Goal: Task Accomplishment & Management: Manage account settings

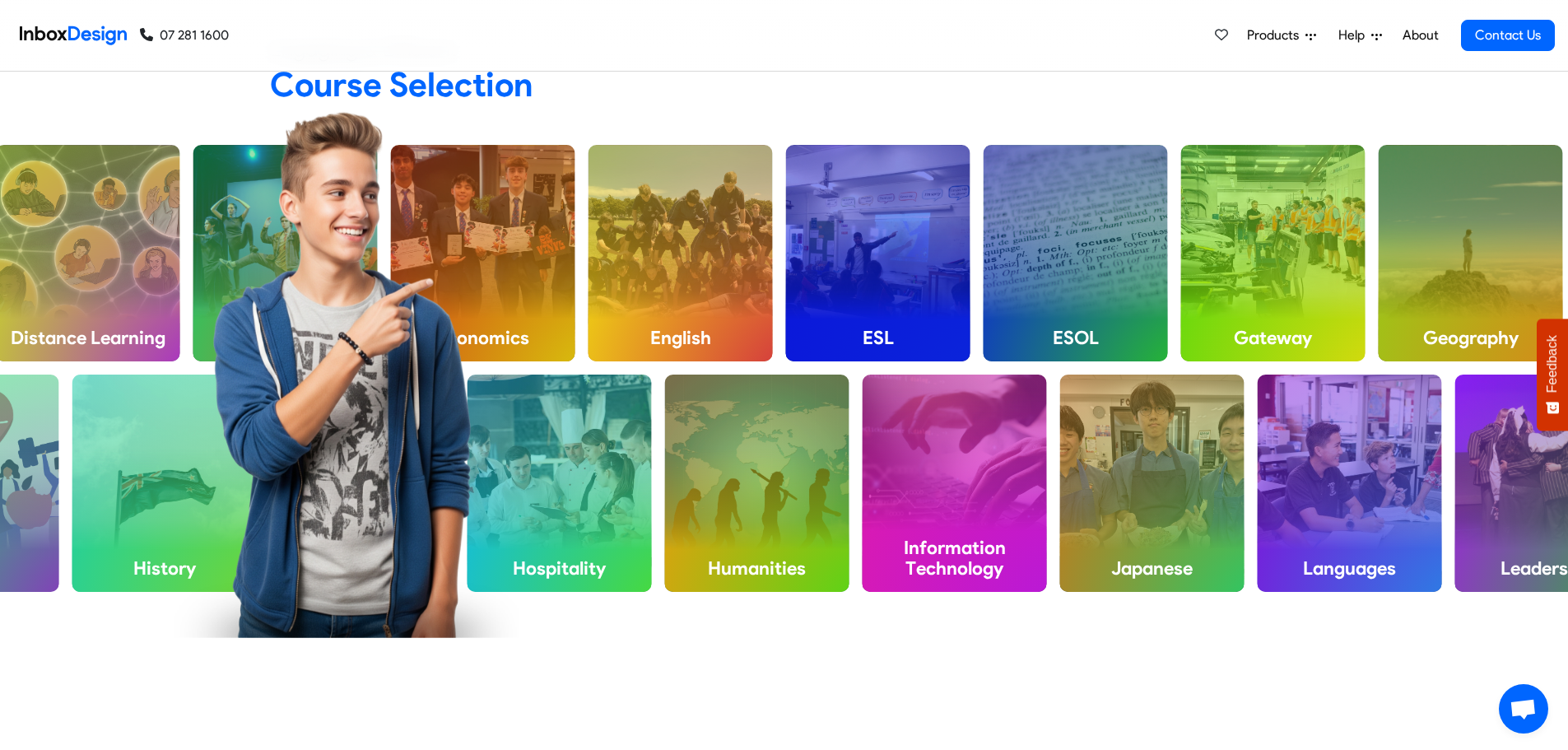
scroll to position [1070, 0]
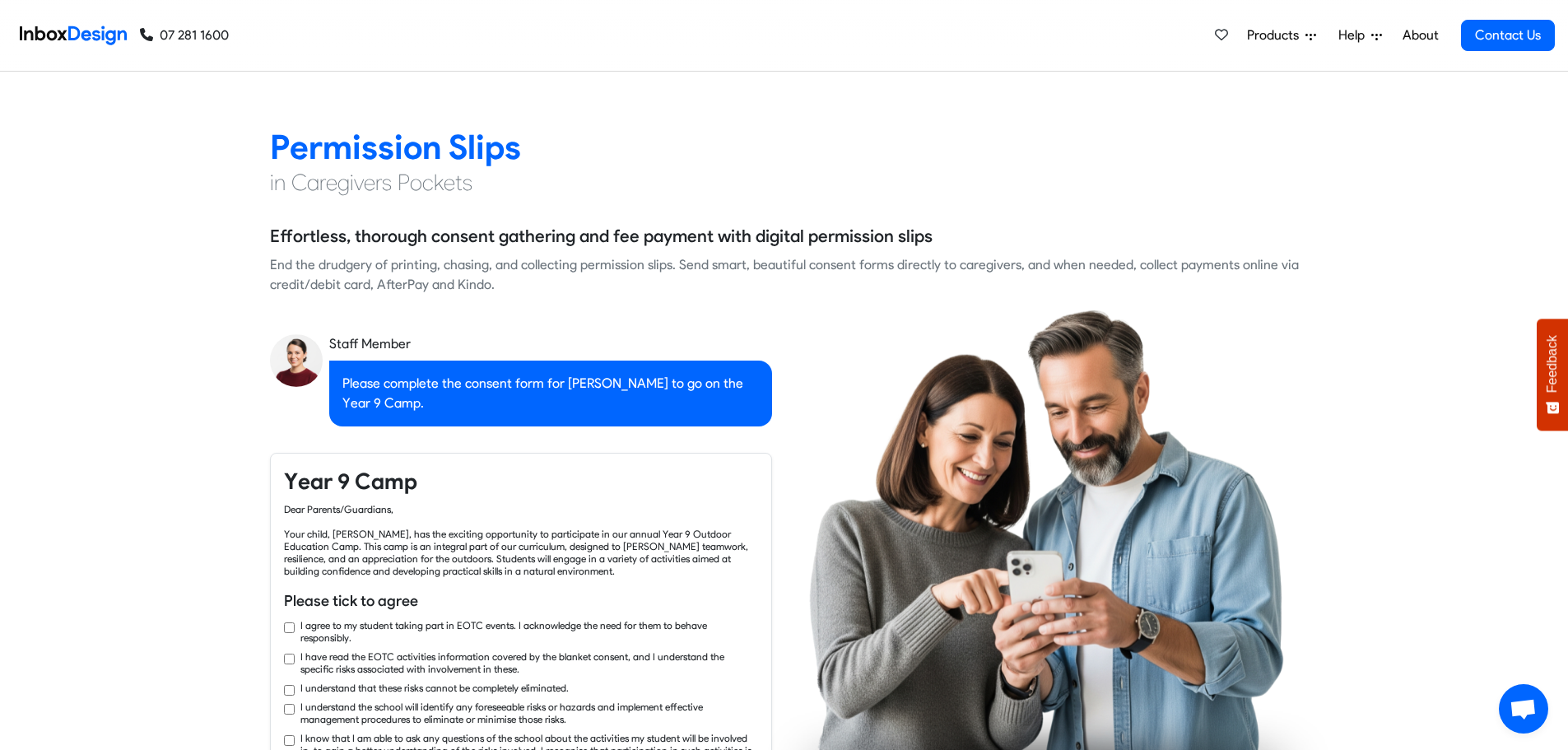
checkbox input "true"
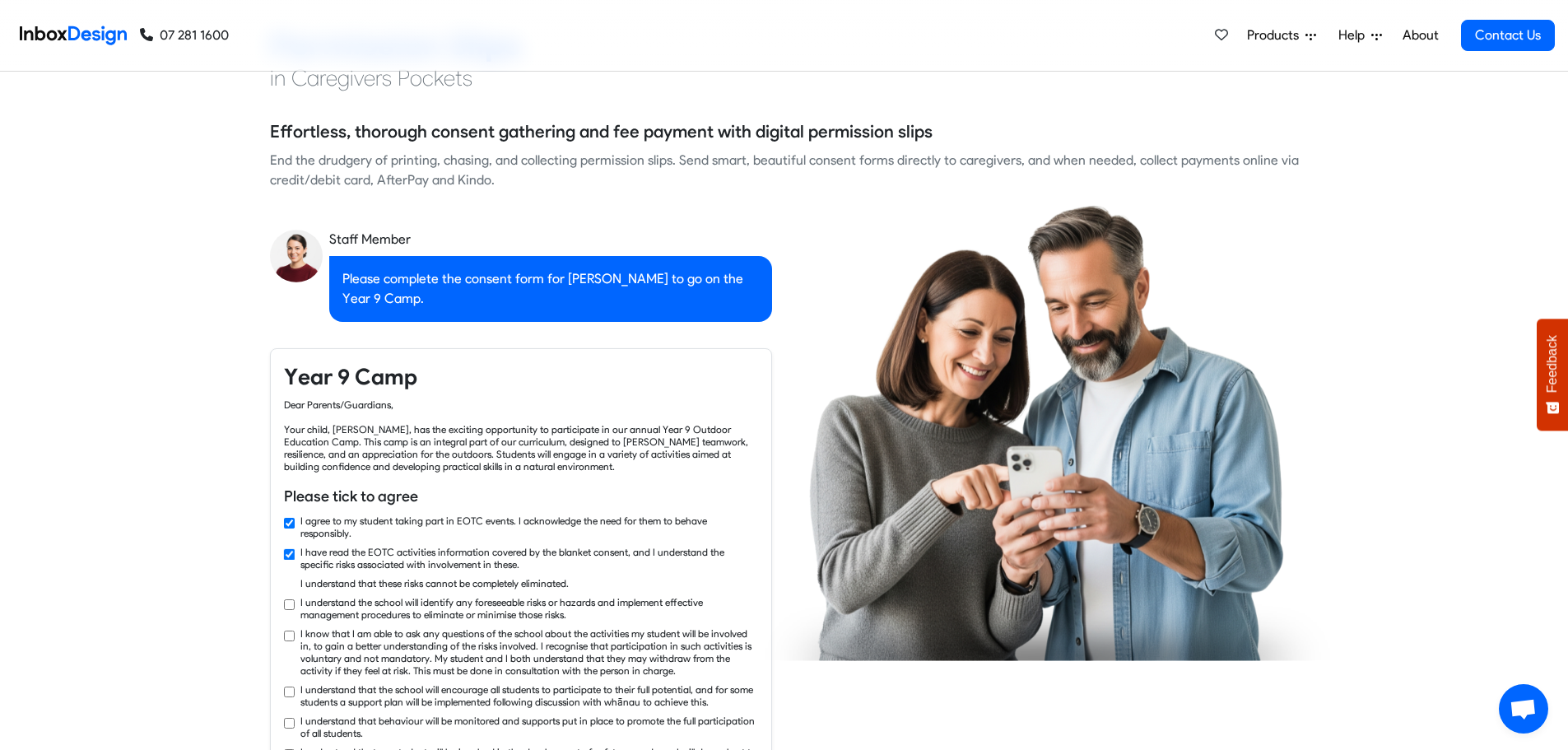
scroll to position [1729, 0]
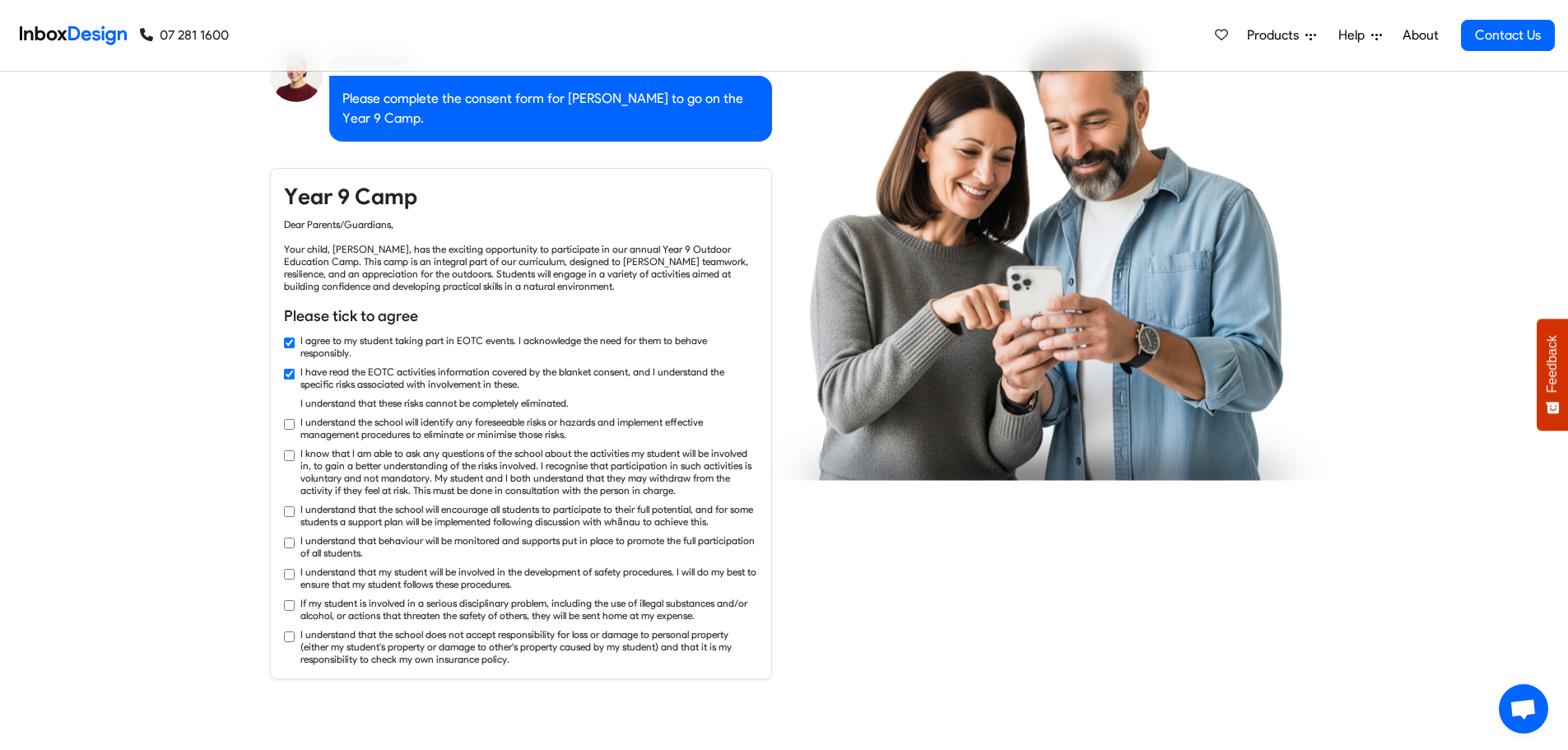
checkbox input "true"
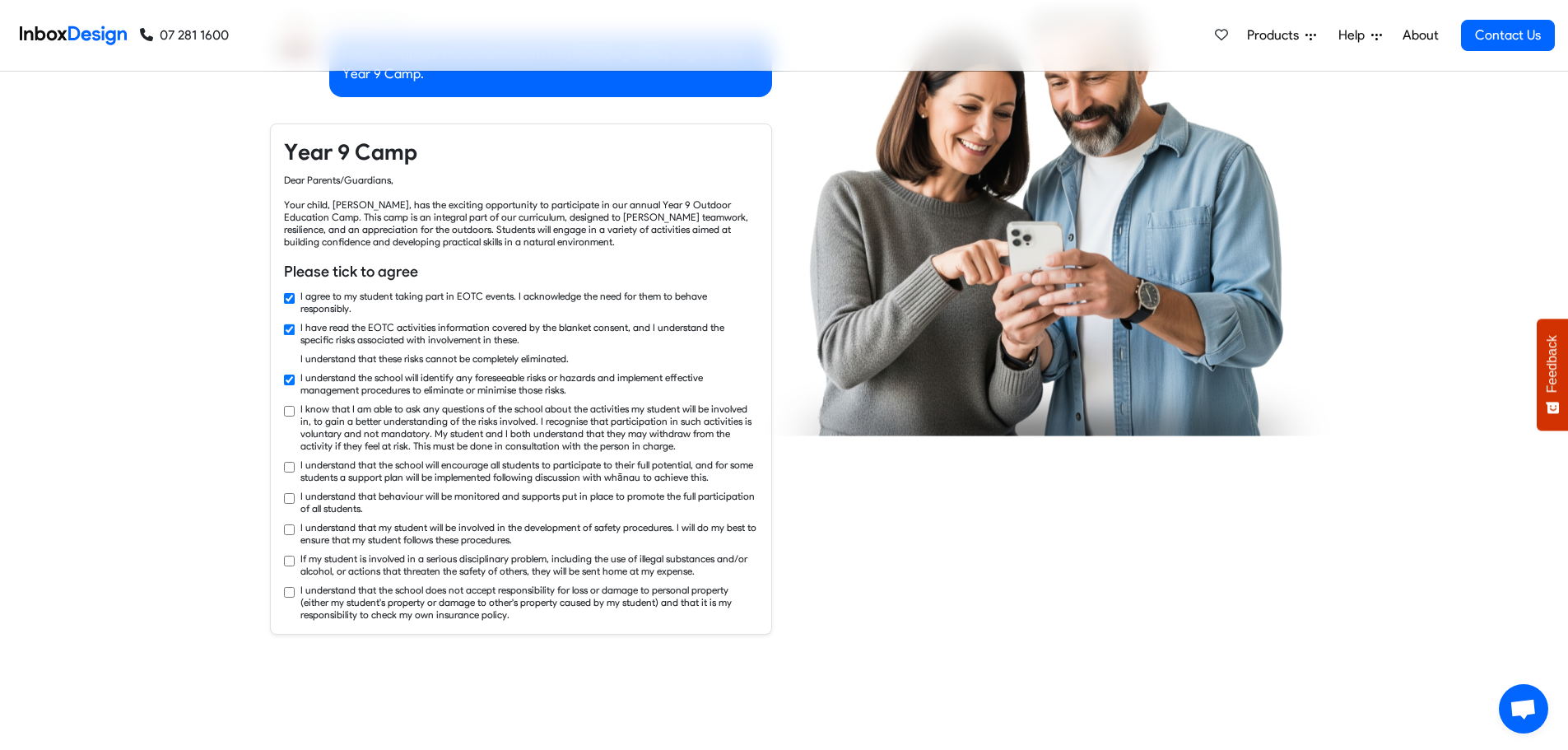
checkbox input "true"
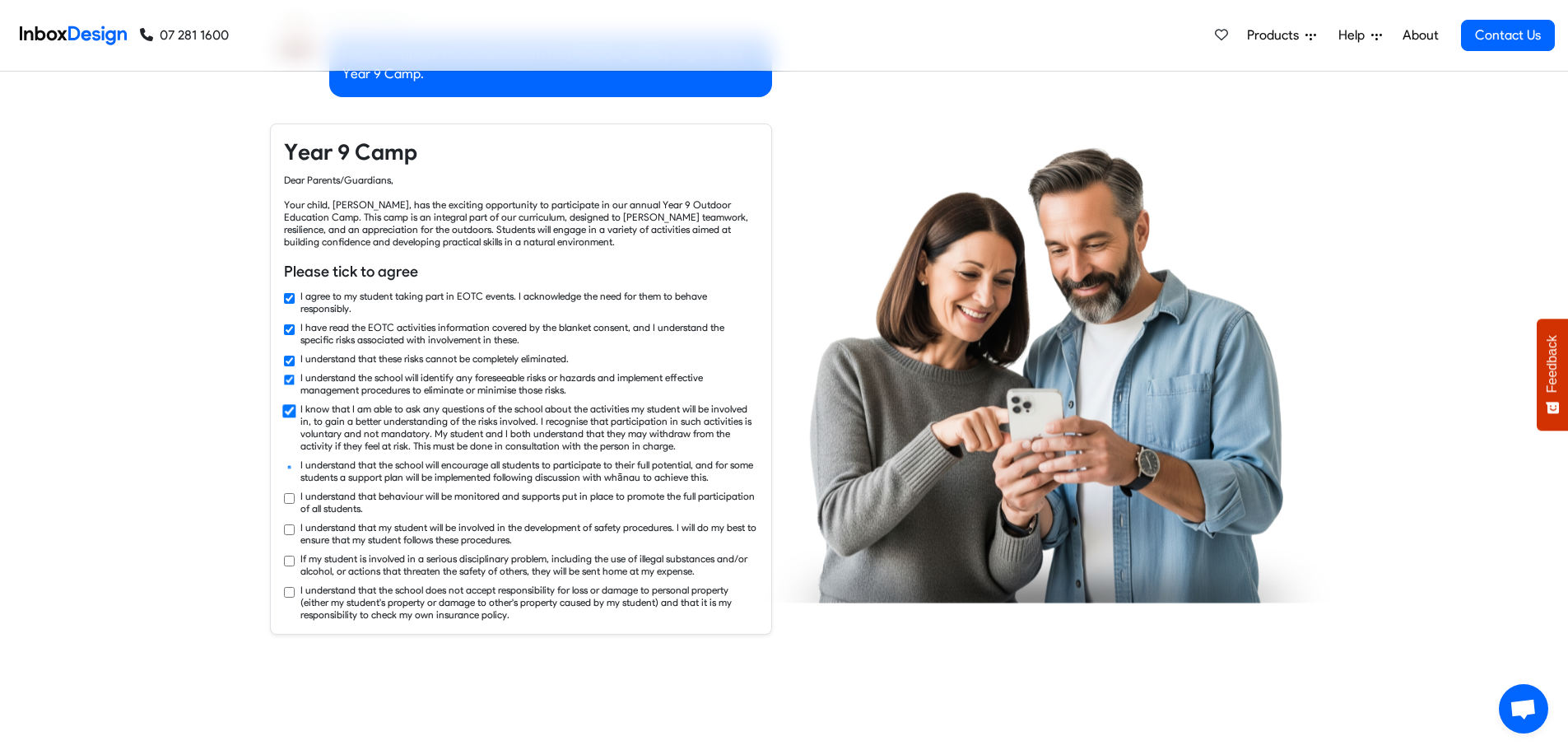
checkbox input "true"
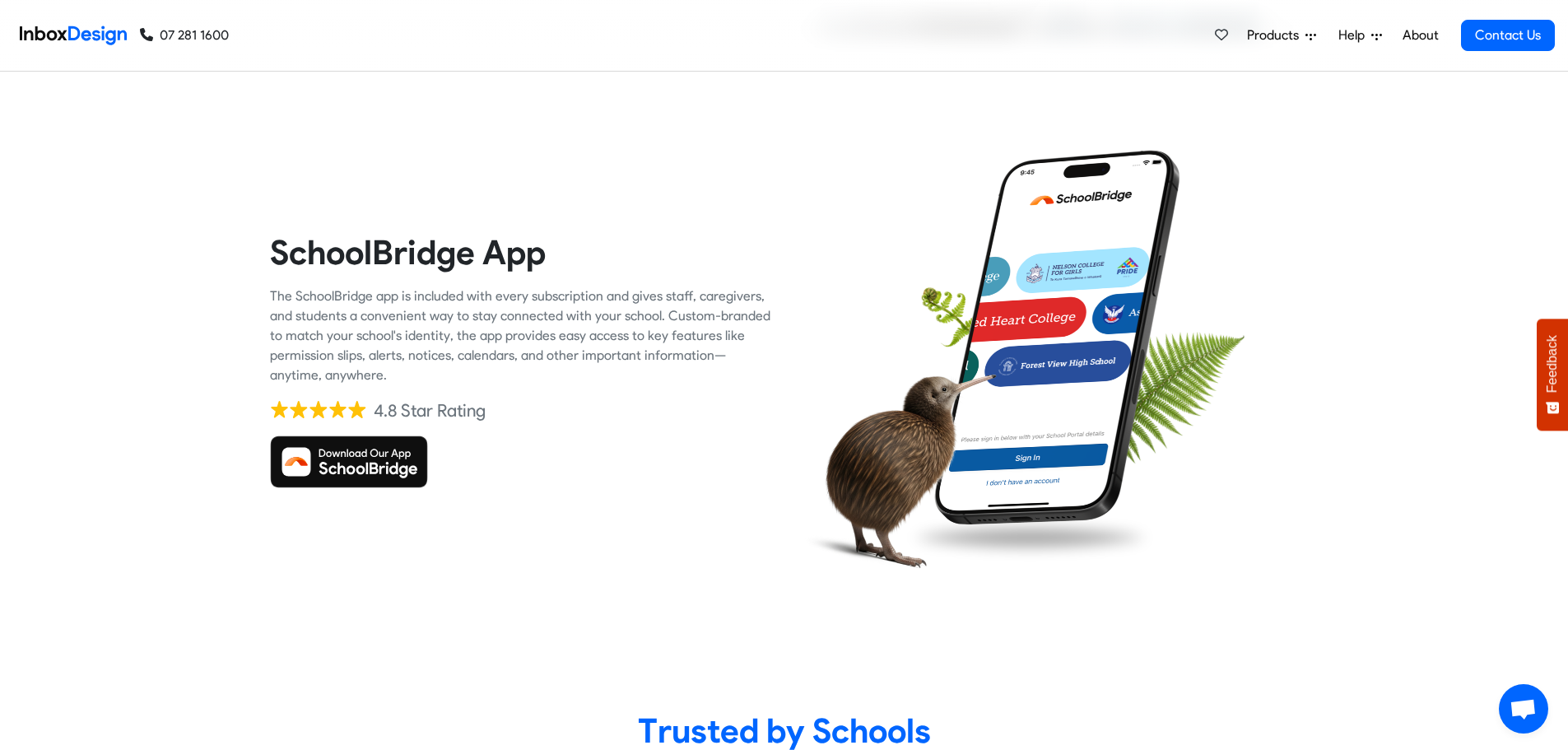
scroll to position [2717, 0]
